Goal: Find specific page/section: Find specific page/section

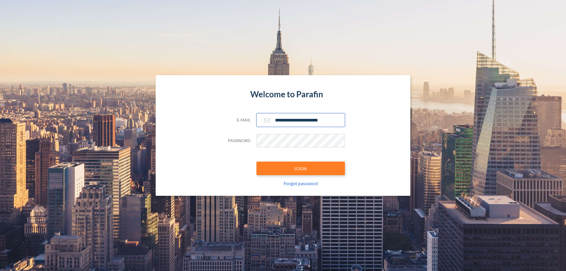
type input "**********"
click at [301, 168] on button "LOGIN" at bounding box center [300, 168] width 88 height 14
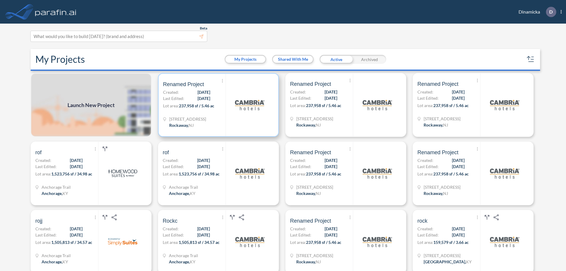
scroll to position [1, 0]
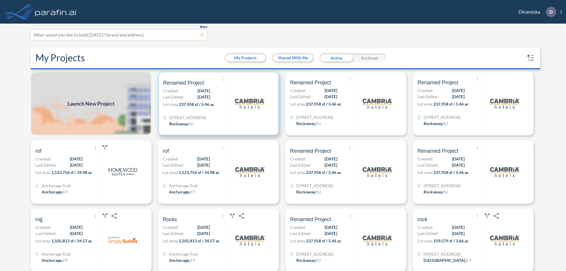
click at [217, 103] on p "Lot area: 237,958 sf / 5.46 ac" at bounding box center [194, 105] width 62 height 9
